Goal: Submit feedback/report problem

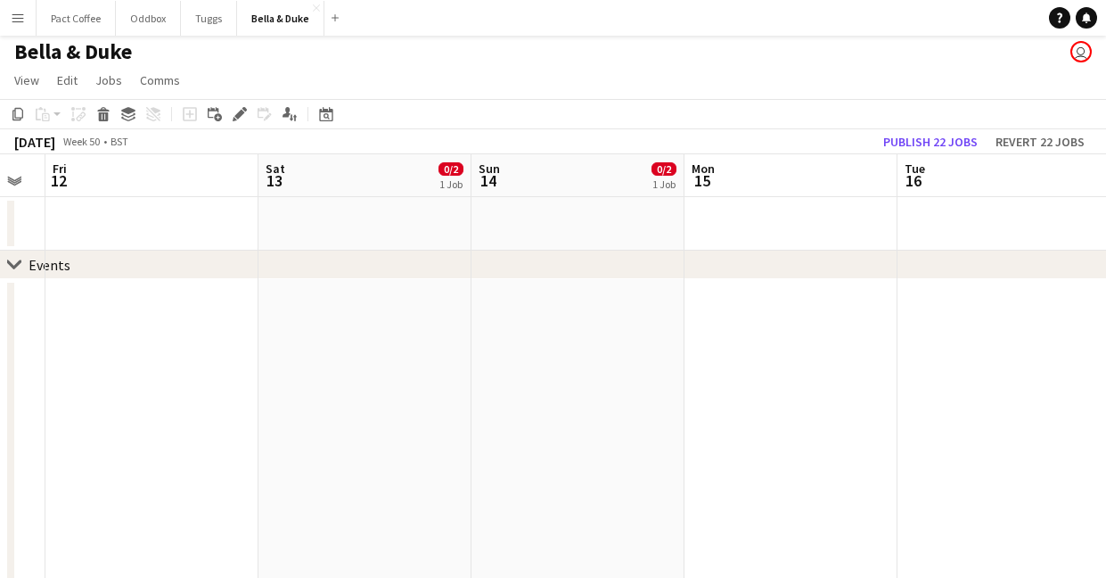
scroll to position [364, 0]
